Goal: Check status

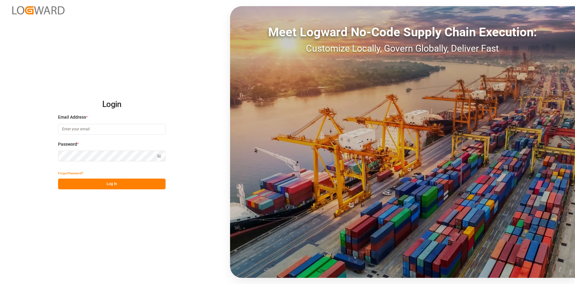
type input "[EMAIL_ADDRESS][DOMAIN_NAME]"
click at [110, 182] on button "Log In" at bounding box center [111, 183] width 107 height 11
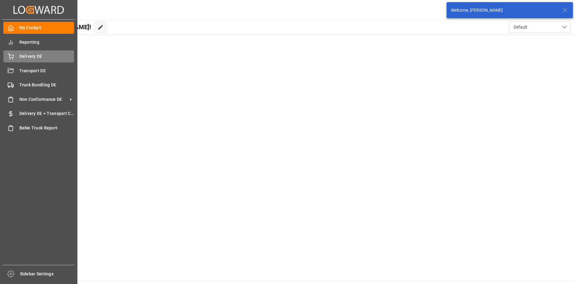
click at [16, 56] on div "Delivery DE Delivery DE" at bounding box center [38, 56] width 71 height 12
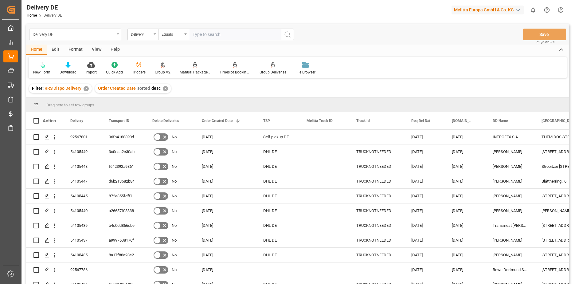
click at [208, 33] on input "text" at bounding box center [235, 35] width 92 height 12
click at [156, 34] on div "Delivery" at bounding box center [142, 35] width 31 height 12
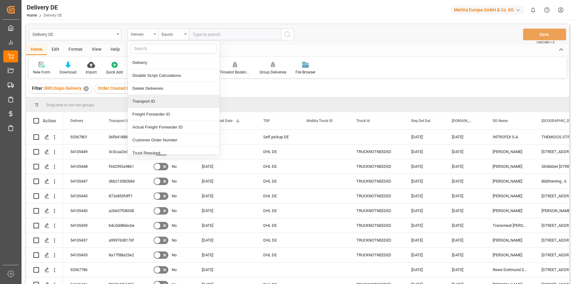
click at [162, 103] on div "Transport ID" at bounding box center [173, 101] width 91 height 13
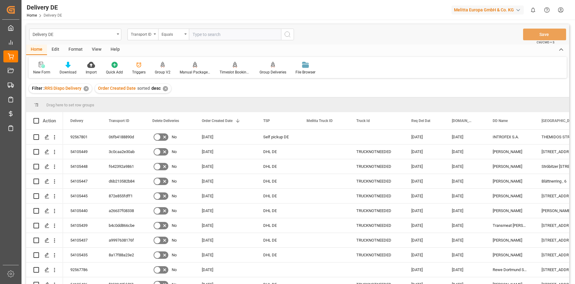
click at [209, 35] on input "text" at bounding box center [235, 35] width 92 height 12
paste input "- 600003445"
click at [195, 33] on input "- 600003445" at bounding box center [235, 35] width 92 height 12
type input "600003445"
click at [289, 34] on icon "search button" at bounding box center [287, 34] width 7 height 7
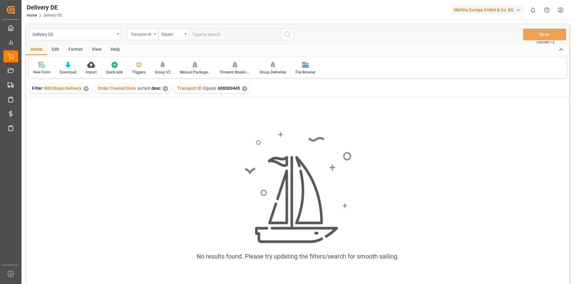
click at [155, 34] on icon "open menu" at bounding box center [154, 33] width 2 height 1
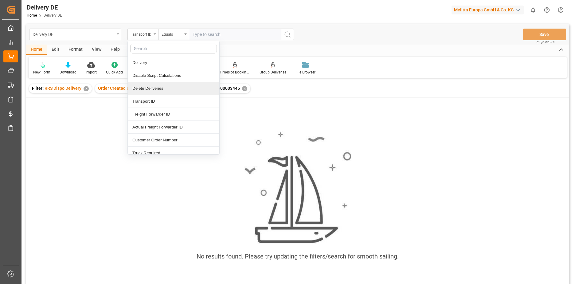
scroll to position [31, 0]
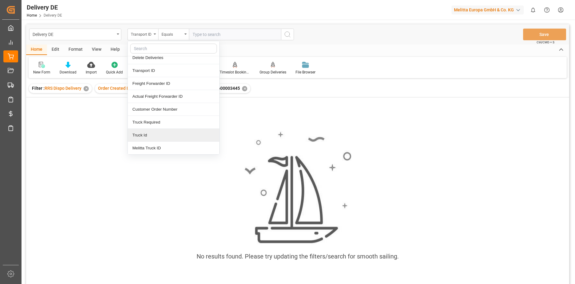
click at [156, 133] on div "Truck Id" at bounding box center [173, 135] width 91 height 13
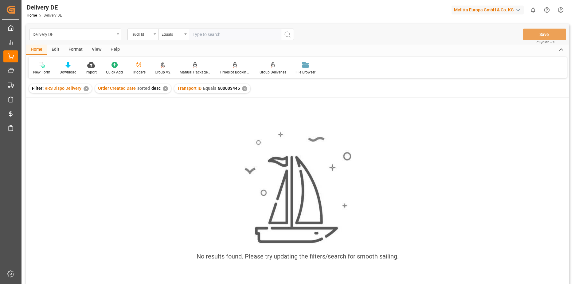
click at [211, 36] on input "text" at bounding box center [235, 35] width 92 height 12
paste input "- 600003445"
click at [196, 35] on input "- 600003445" at bounding box center [235, 35] width 92 height 12
type input "600003445"
click at [289, 33] on icon "search button" at bounding box center [287, 34] width 7 height 7
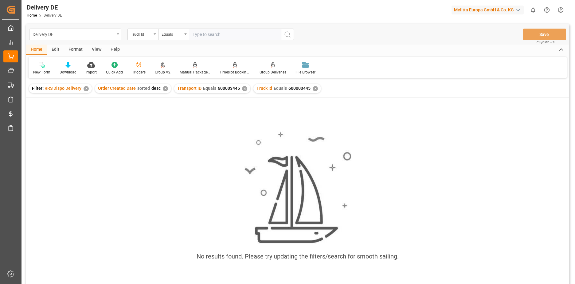
click at [312, 88] on div "✕" at bounding box center [314, 88] width 5 height 5
click at [243, 90] on div "✕" at bounding box center [244, 88] width 5 height 5
